Goal: Task Accomplishment & Management: Manage account settings

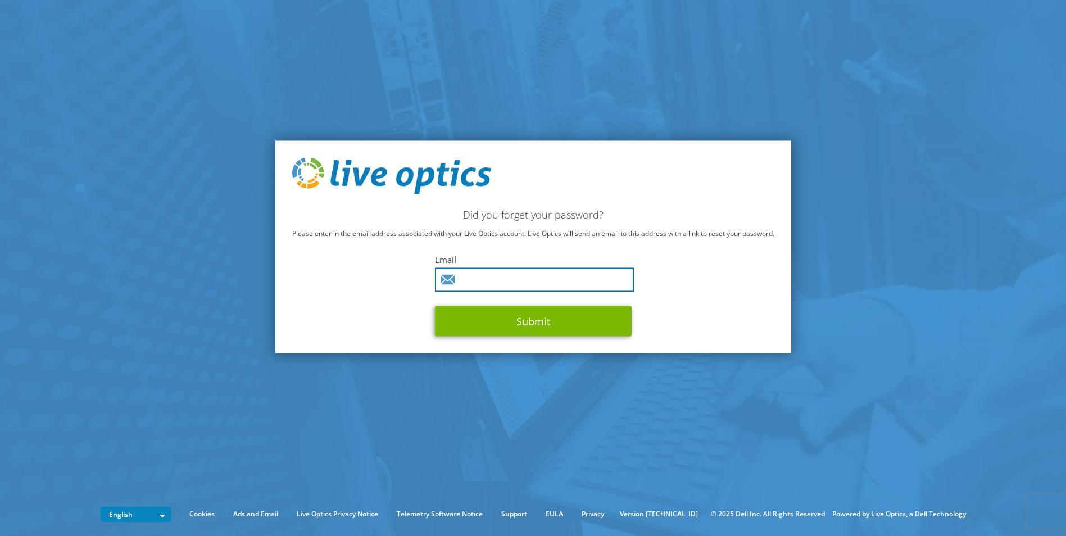
click at [472, 286] on input "text" at bounding box center [534, 280] width 199 height 24
click at [0, 494] on com-1password-button at bounding box center [0, 494] width 0 height 0
type input "n"
click at [490, 283] on input "text" at bounding box center [534, 280] width 199 height 24
type input "[EMAIL_ADDRESS][DOMAIN_NAME]"
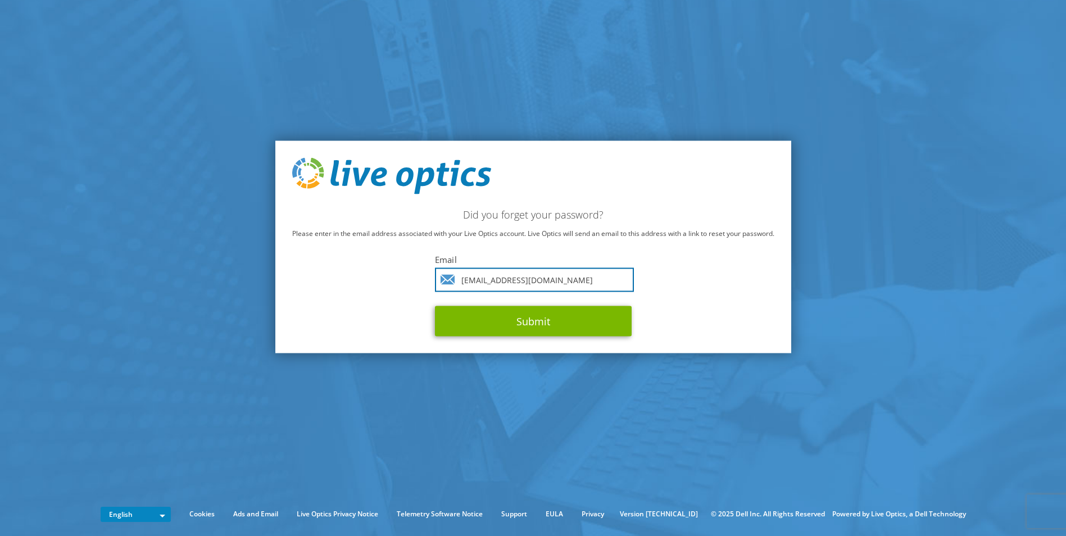
click at [435, 306] on button "Submit" at bounding box center [533, 321] width 197 height 30
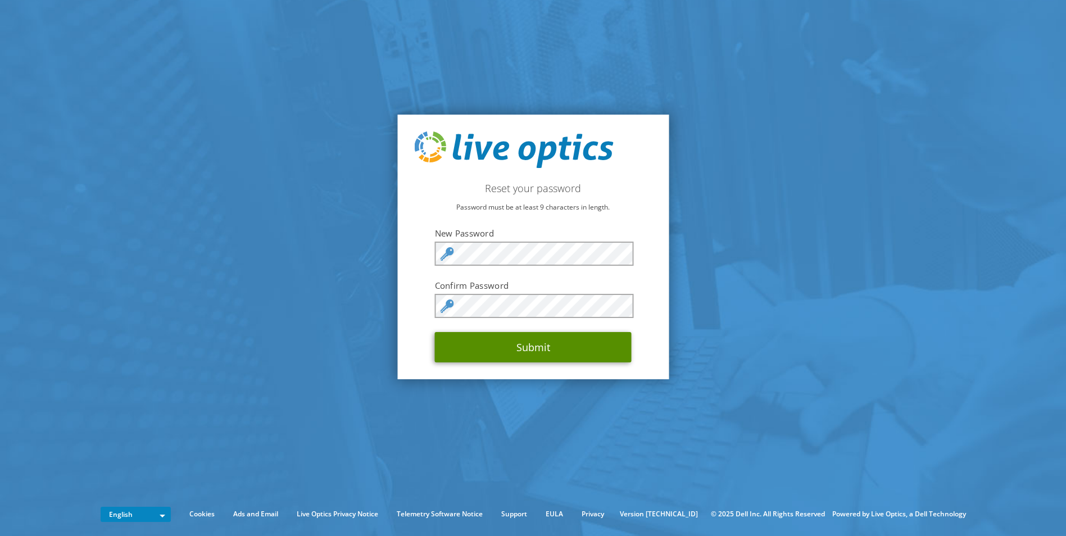
click at [512, 342] on button "Submit" at bounding box center [533, 347] width 197 height 30
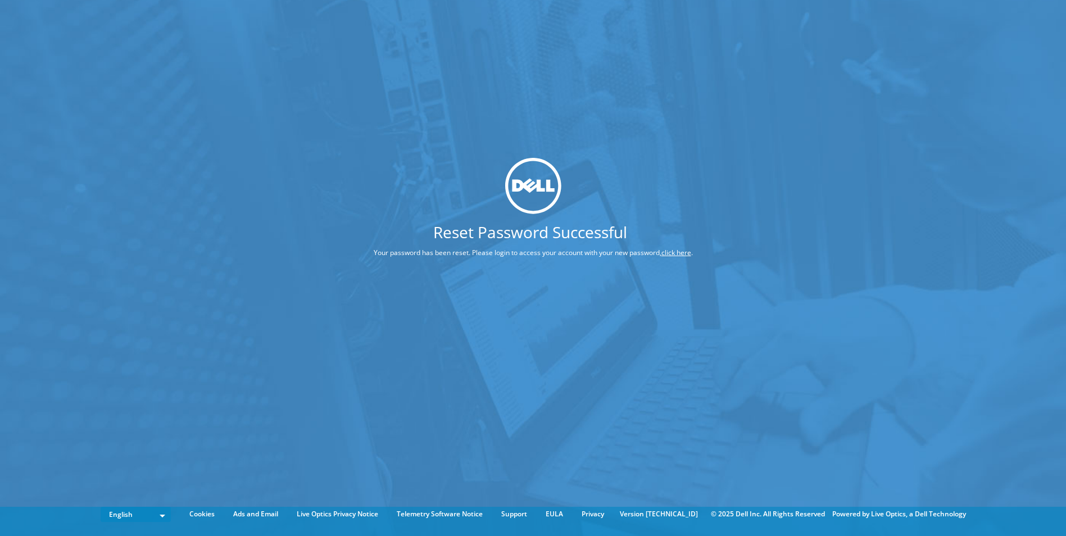
click at [673, 252] on link "click here" at bounding box center [677, 253] width 30 height 10
